Goal: Information Seeking & Learning: Find specific fact

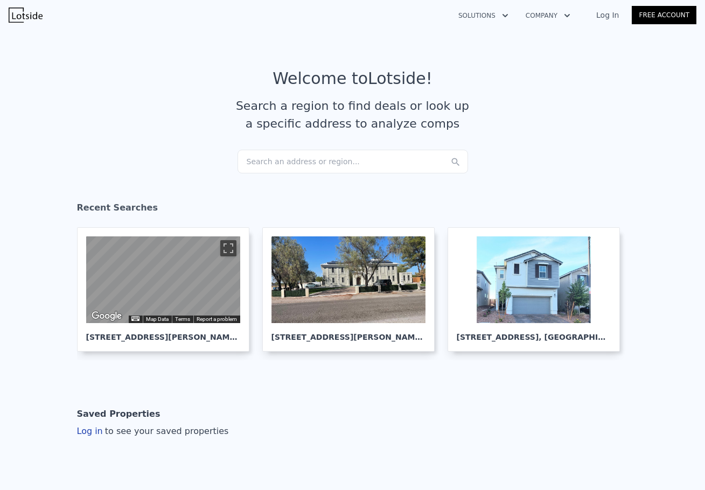
click at [319, 158] on div "Search an address or region..." at bounding box center [353, 162] width 231 height 24
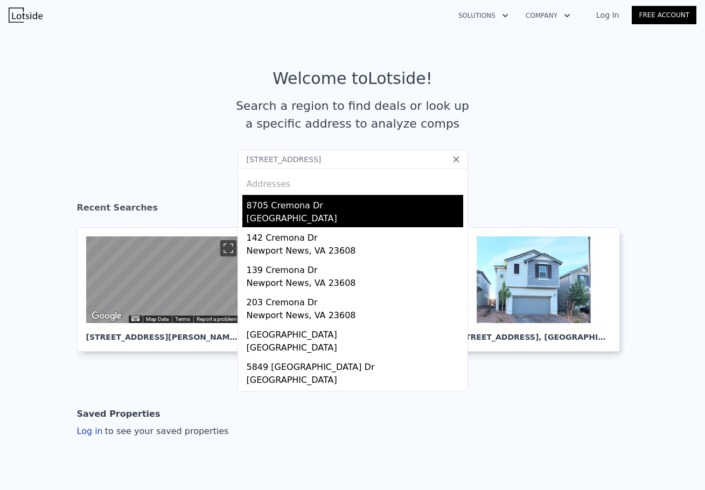
type input "[STREET_ADDRESS]"
click at [327, 207] on div "8705 Cremona Dr" at bounding box center [355, 203] width 217 height 17
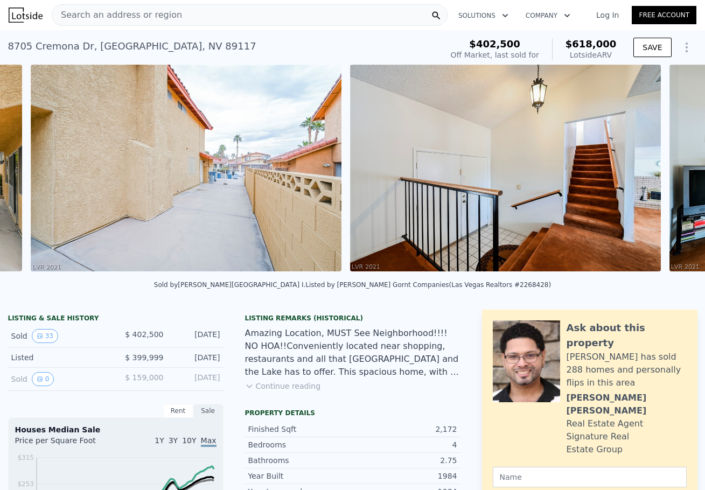
scroll to position [0, 2091]
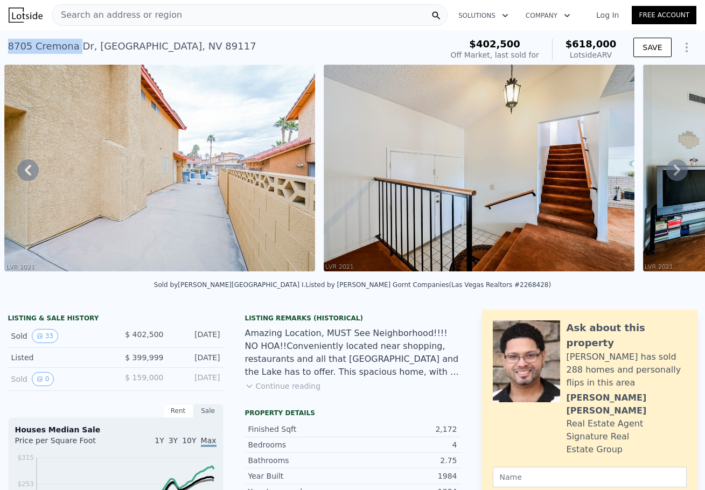
drag, startPoint x: 4, startPoint y: 44, endPoint x: 69, endPoint y: 45, distance: 65.2
click at [69, 45] on div "[STREET_ADDRESS]" at bounding box center [132, 46] width 248 height 15
copy div "8705 [GEOGRAPHIC_DATA]"
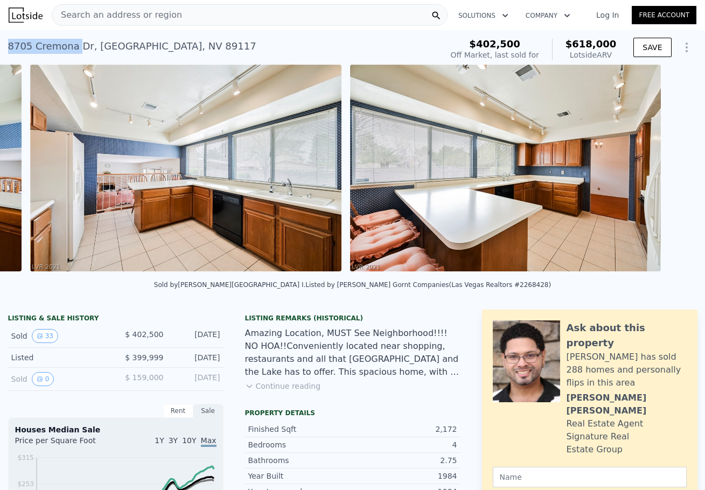
scroll to position [0, 4968]
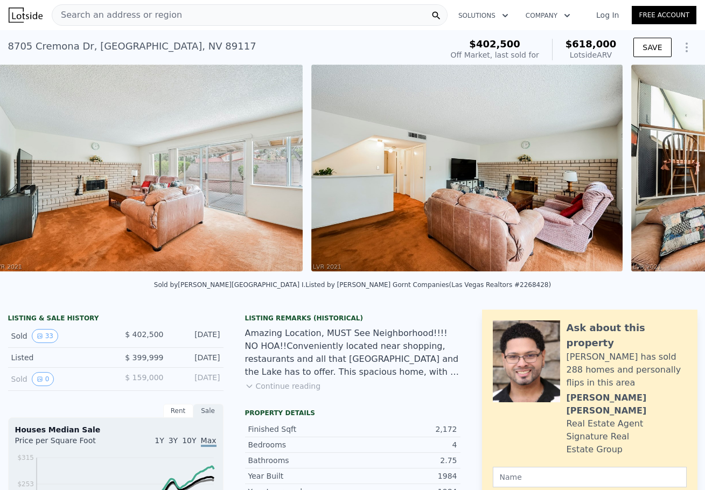
scroll to position [0, 5607]
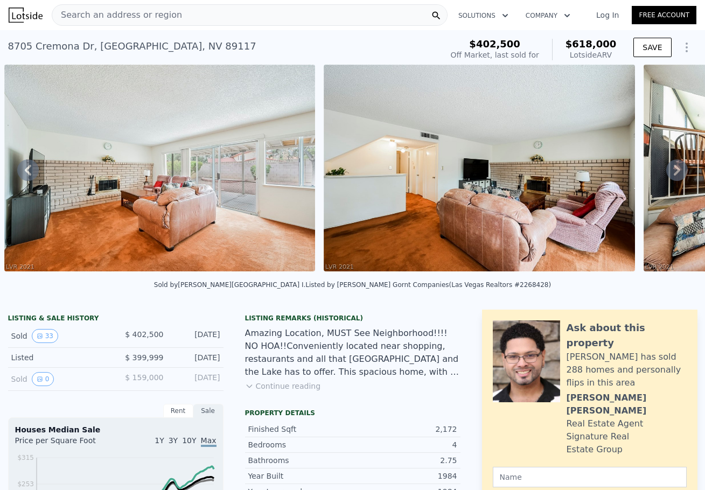
click at [399, 322] on div "Listing Remarks (Historical)" at bounding box center [352, 318] width 215 height 9
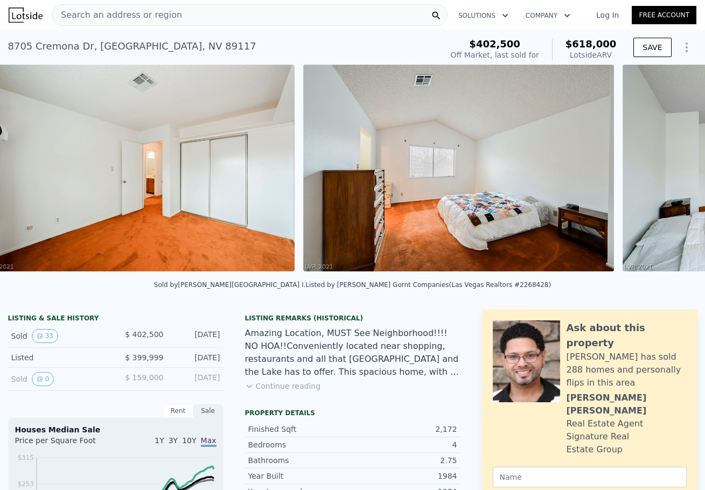
scroll to position [0, 8483]
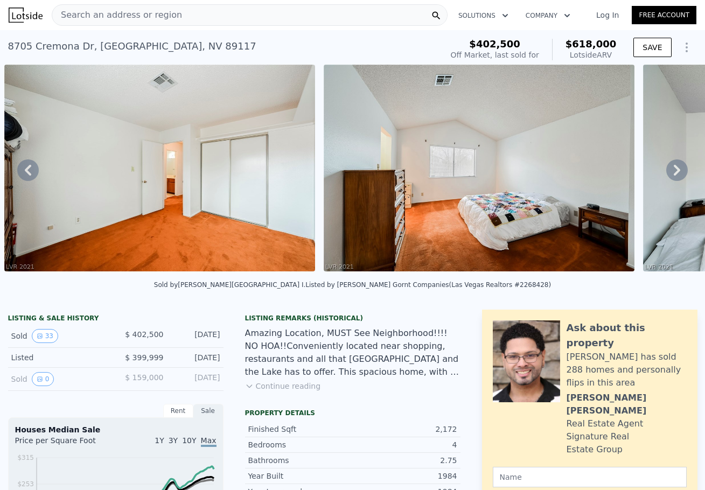
click at [434, 301] on div "Sold by [PERSON_NAME] Market Place I . Listed by [PERSON_NAME] Gornt Companies …" at bounding box center [352, 288] width 705 height 26
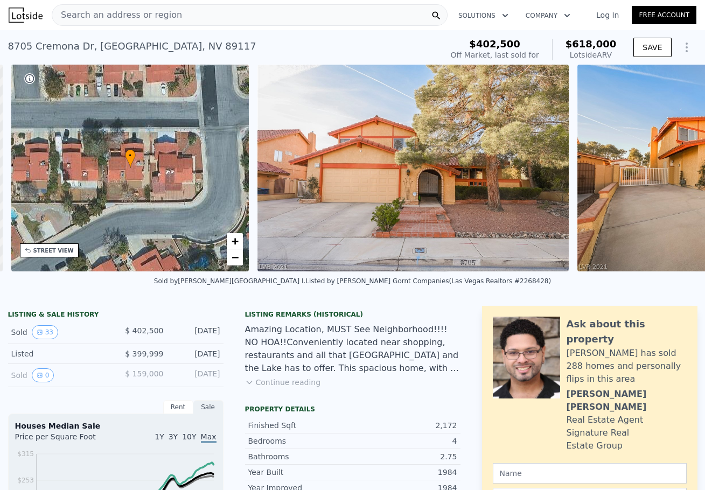
scroll to position [0, 251]
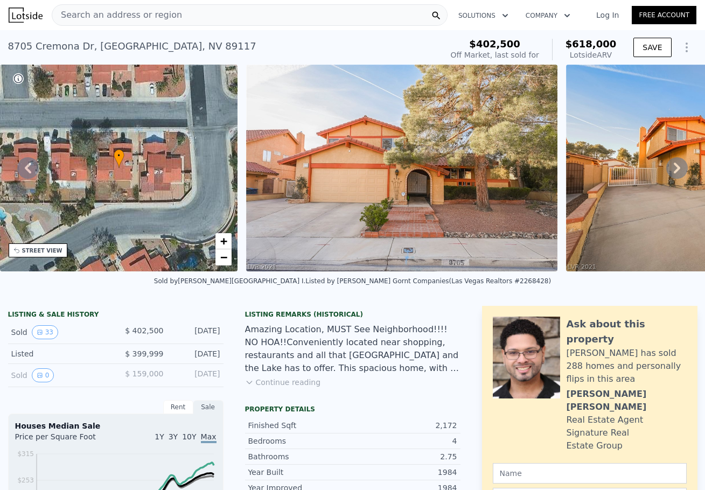
click at [456, 179] on img at bounding box center [401, 168] width 311 height 207
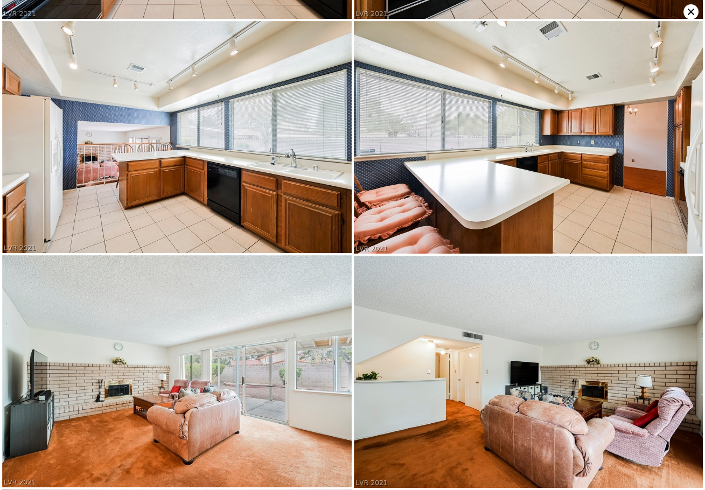
scroll to position [1622, 0]
